Goal: Find specific page/section: Find specific page/section

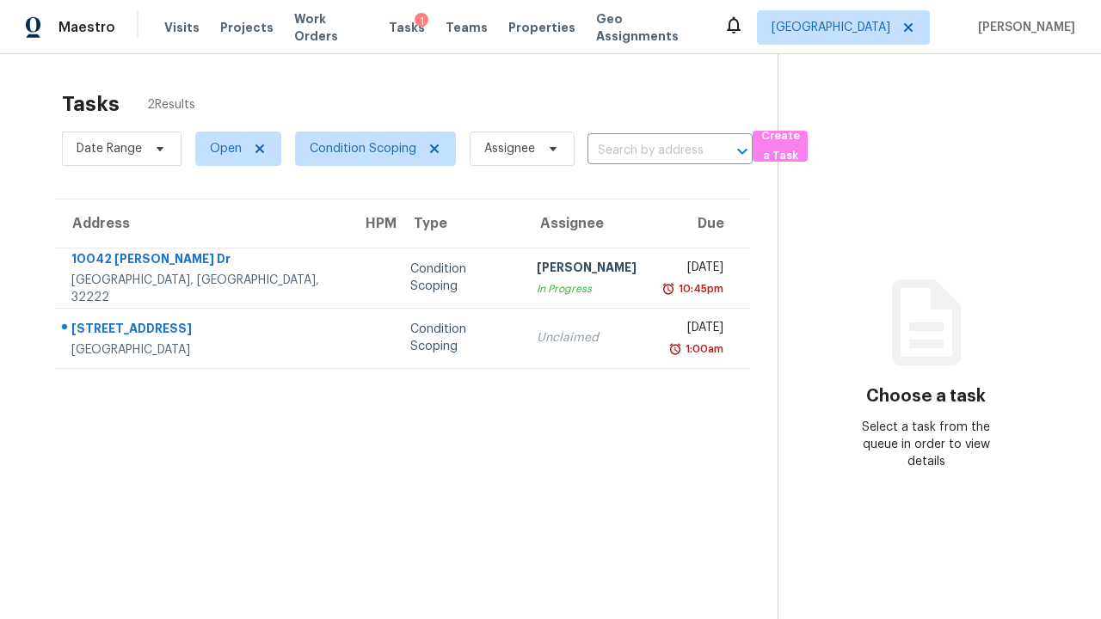
click at [231, 149] on span "Open" at bounding box center [226, 148] width 32 height 17
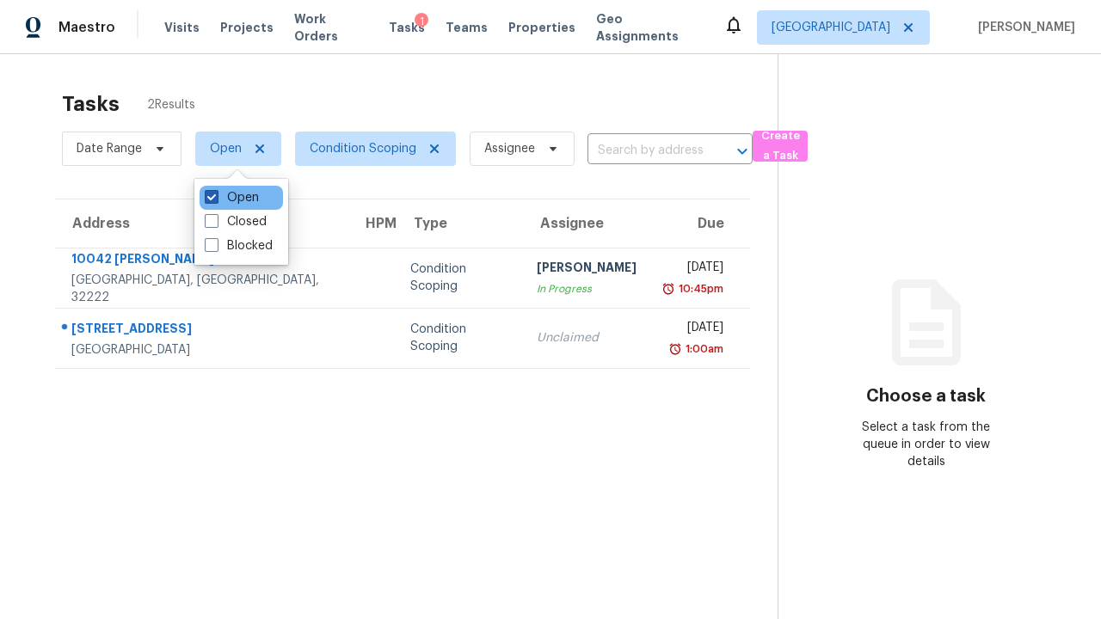
click at [231, 198] on label "Open" at bounding box center [232, 197] width 54 height 17
click at [216, 198] on input "Open" at bounding box center [210, 194] width 11 height 11
checkbox input "false"
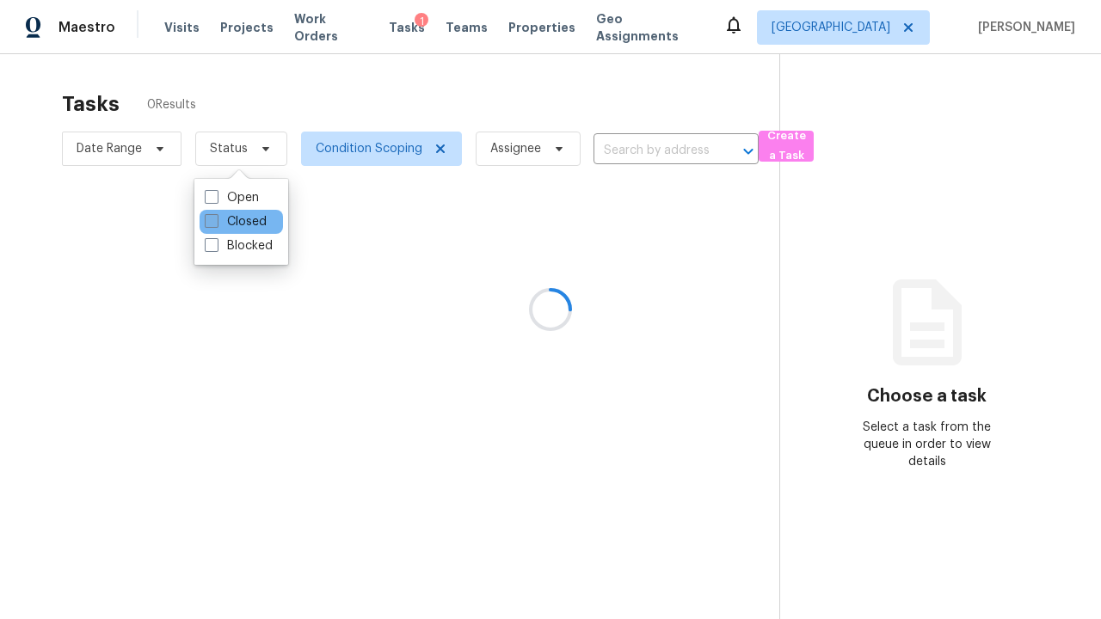
click at [235, 222] on label "Closed" at bounding box center [236, 221] width 62 height 17
click at [216, 222] on input "Closed" at bounding box center [210, 218] width 11 height 11
checkbox input "true"
click at [9, 9] on div at bounding box center [550, 309] width 1101 height 619
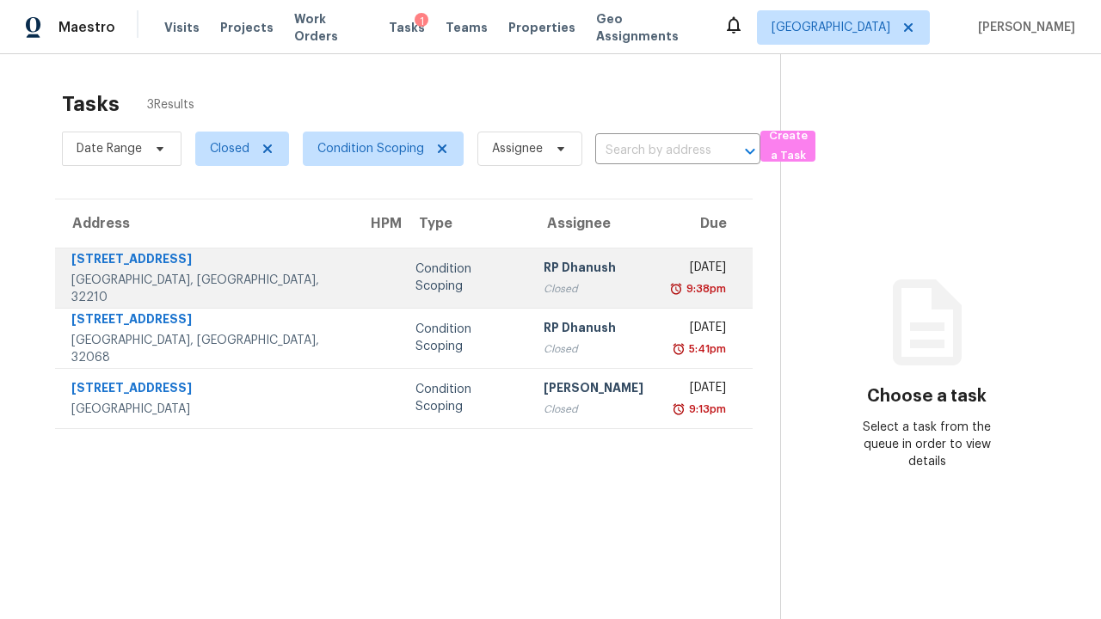
click at [416, 278] on div "Condition Scoping" at bounding box center [466, 278] width 101 height 34
